Goal: Task Accomplishment & Management: Use online tool/utility

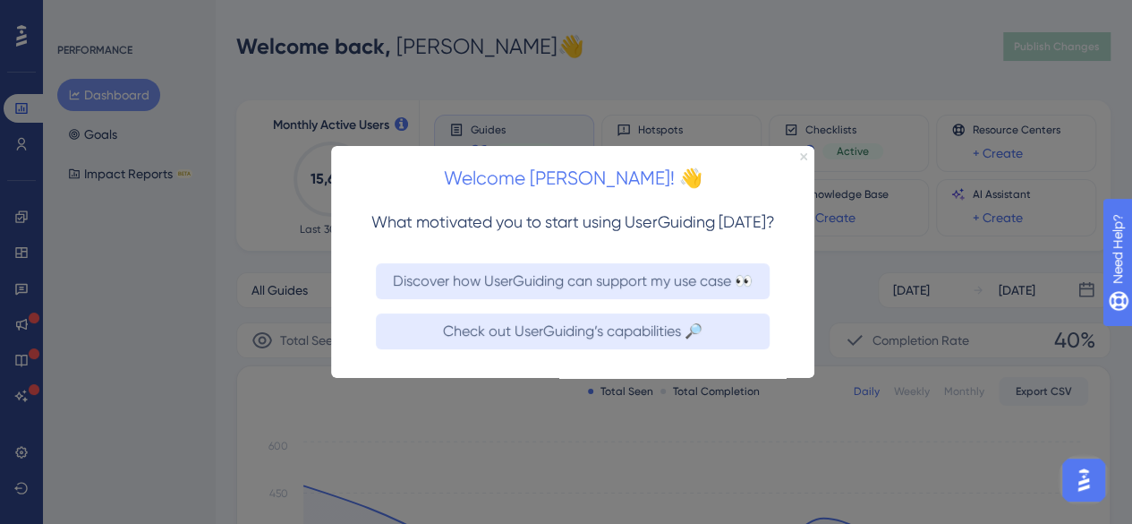
click at [802, 160] on icon "Close Preview" at bounding box center [803, 156] width 7 height 7
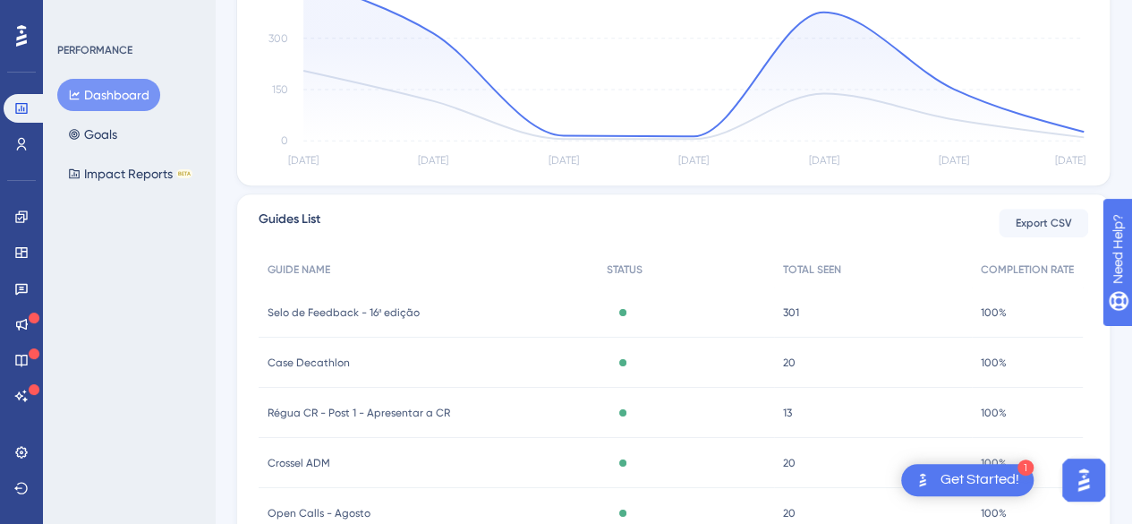
scroll to position [523, 0]
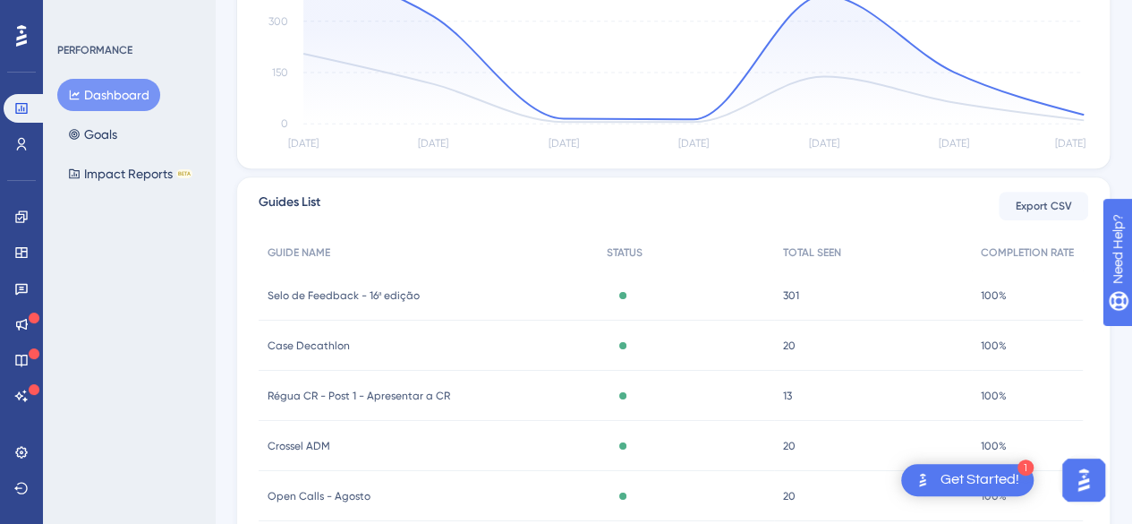
click at [332, 295] on span "Selo de Feedback - 16ª edição" at bounding box center [344, 295] width 152 height 14
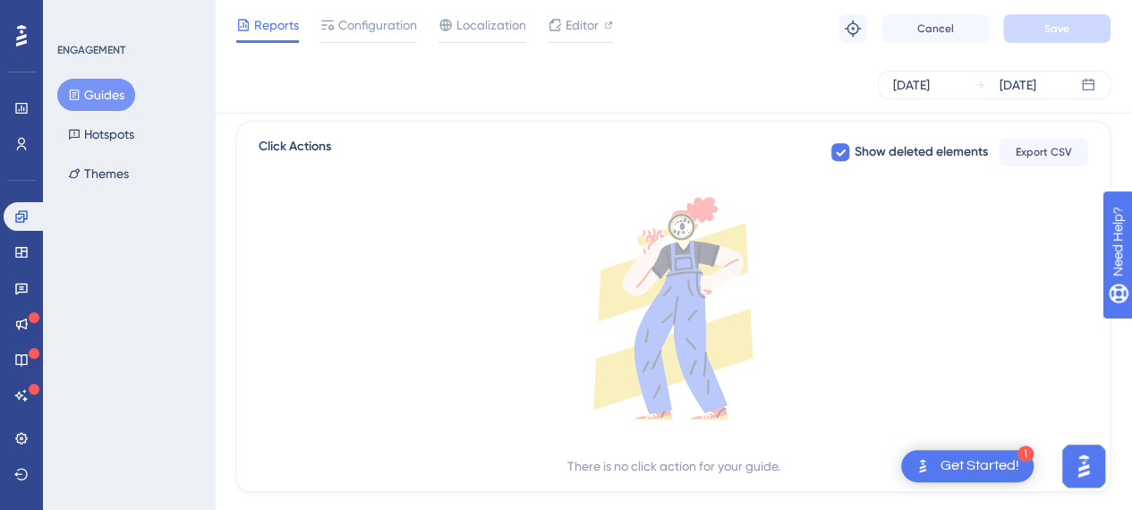
scroll to position [739, 0]
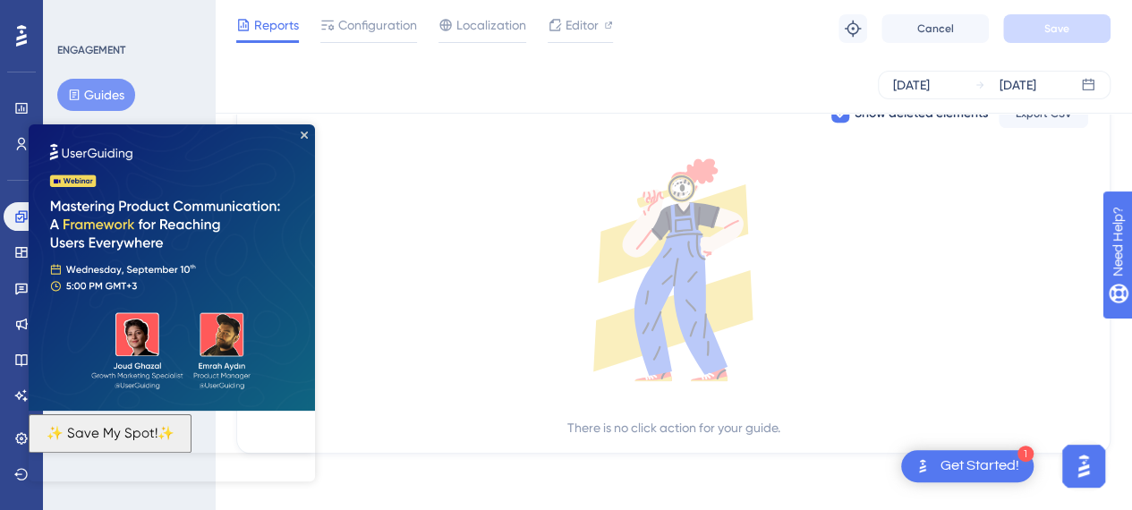
click at [360, 30] on span "Configuration" at bounding box center [377, 24] width 79 height 21
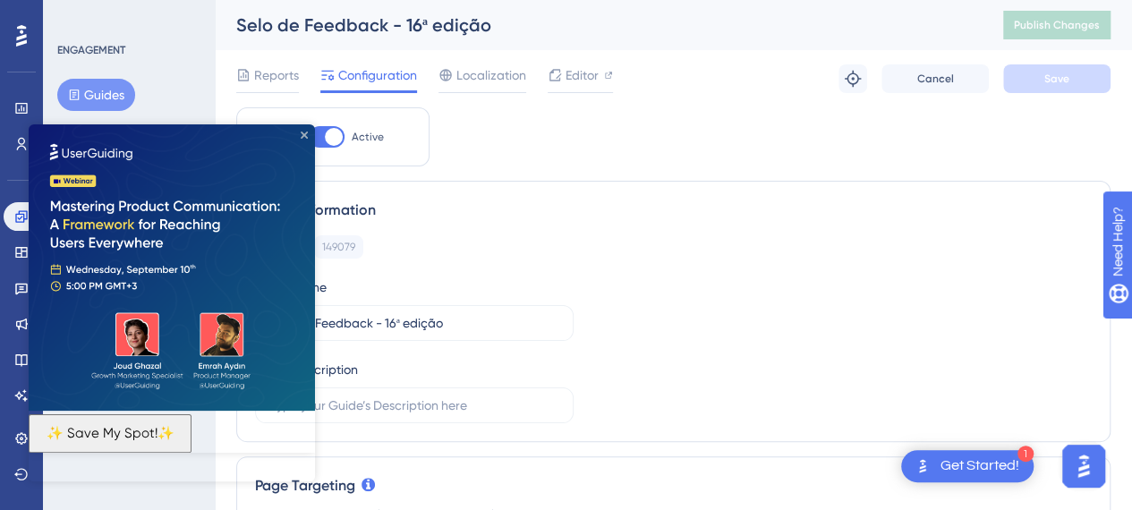
click at [304, 136] on icon "Close Preview" at bounding box center [304, 135] width 7 height 7
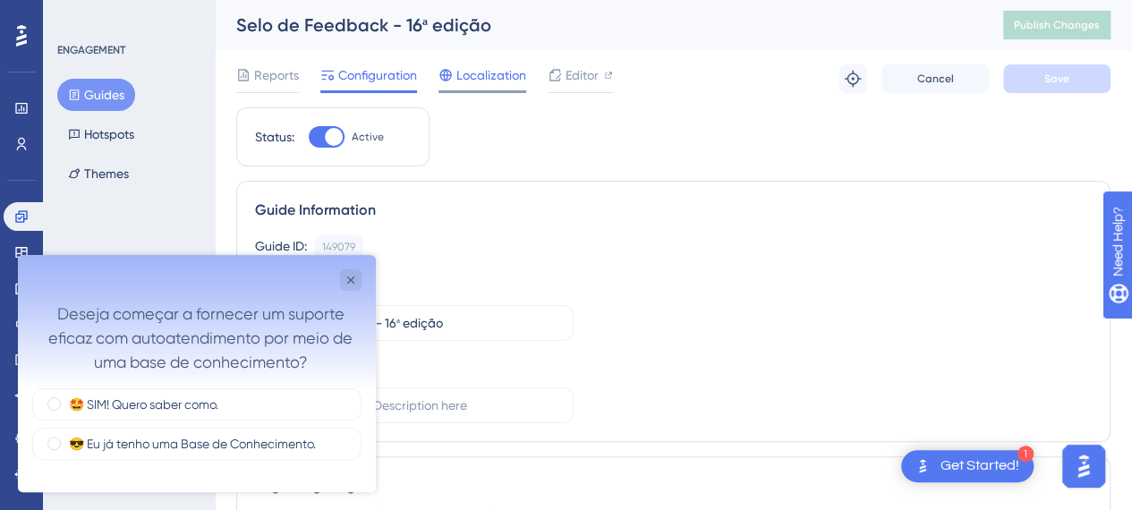
click at [485, 83] on span "Localization" at bounding box center [492, 74] width 70 height 21
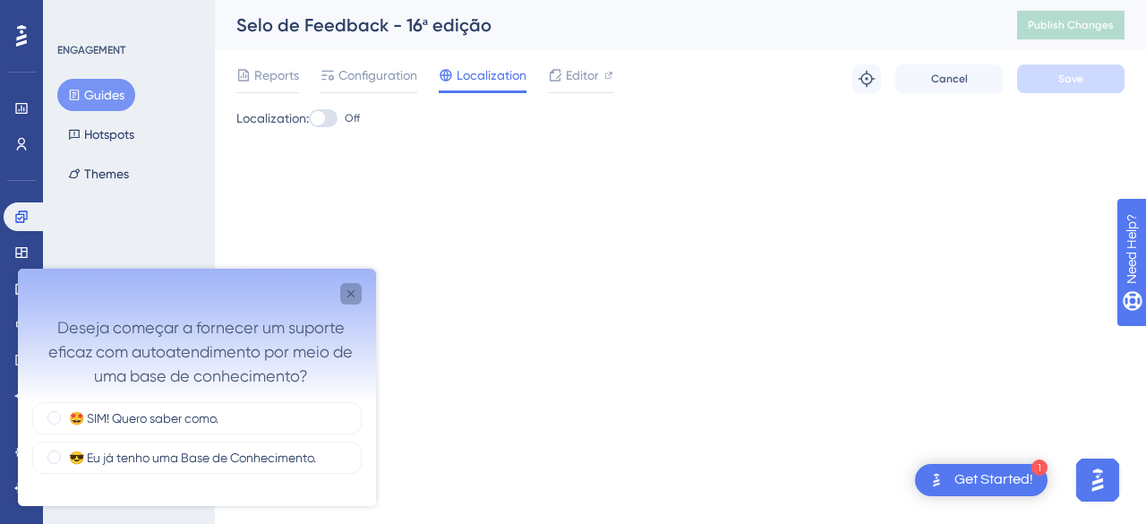
click at [354, 293] on icon "Close survey" at bounding box center [351, 293] width 14 height 14
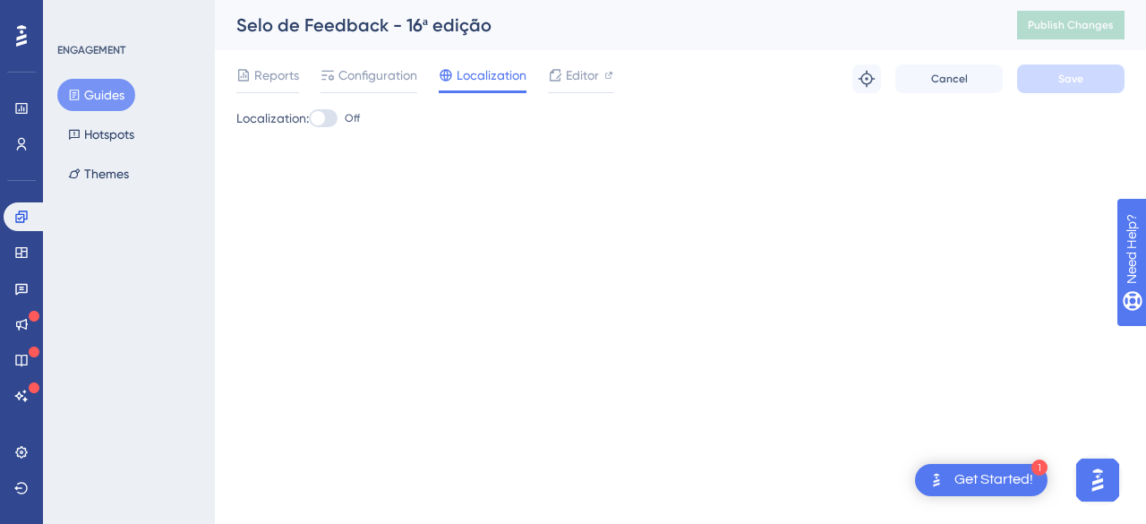
click at [743, 140] on div "Localization: Off" at bounding box center [680, 132] width 888 height 50
click at [555, 30] on div "Selo de Feedback - 16ª edição" at bounding box center [604, 25] width 736 height 25
